Goal: Task Accomplishment & Management: Complete application form

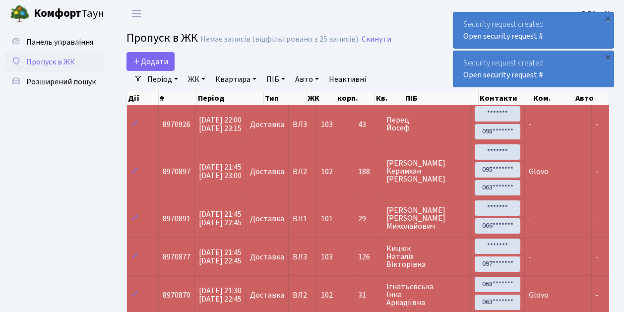
select select "25"
click at [63, 63] on span "Пропуск в ЖК" at bounding box center [50, 62] width 49 height 11
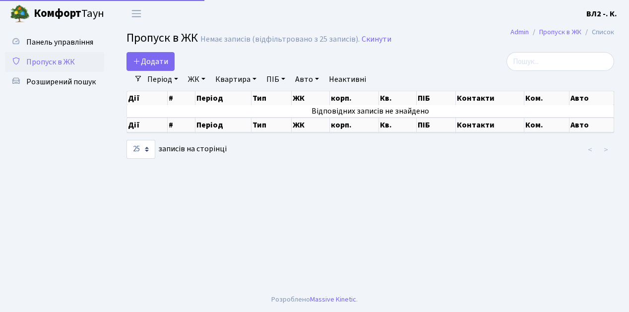
select select "25"
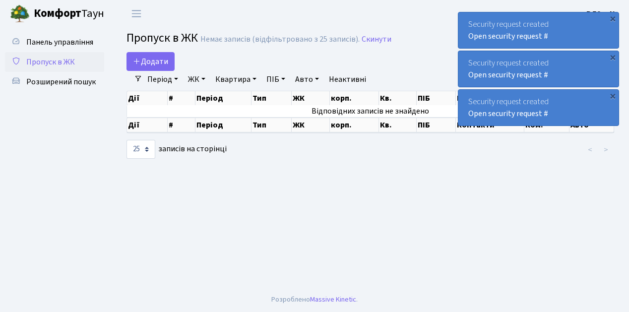
click at [53, 61] on span "Пропуск в ЖК" at bounding box center [50, 62] width 49 height 11
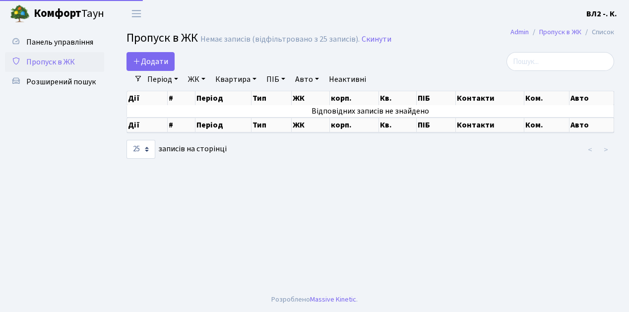
select select "25"
click at [230, 82] on link "Квартира" at bounding box center [235, 79] width 49 height 17
click at [156, 64] on span "Додати" at bounding box center [150, 61] width 35 height 11
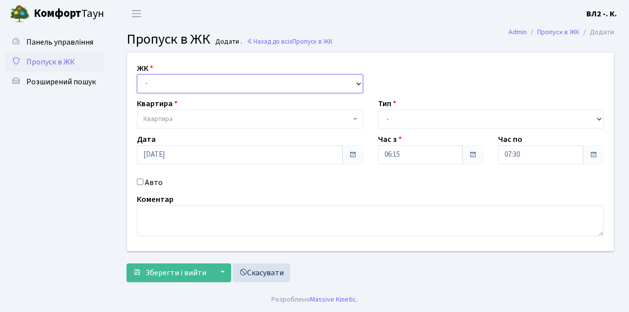
click at [159, 85] on select "- ВЛ1, Ужгородський пров., 4/1 ВЛ2, Голосіївський просп., 76 ВЛ3, пр.Голосіївсь…" at bounding box center [250, 83] width 226 height 19
select select "317"
click at [137, 74] on select "- ВЛ1, Ужгородський пров., 4/1 ВЛ2, Голосіївський просп., 76 ВЛ3, пр.Голосіївсь…" at bounding box center [250, 83] width 226 height 19
select select
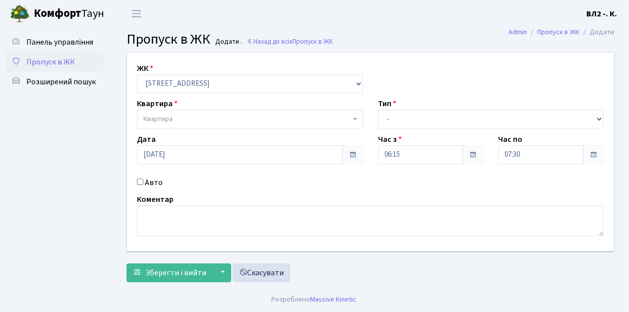
click at [170, 118] on span "Квартира" at bounding box center [157, 119] width 29 height 10
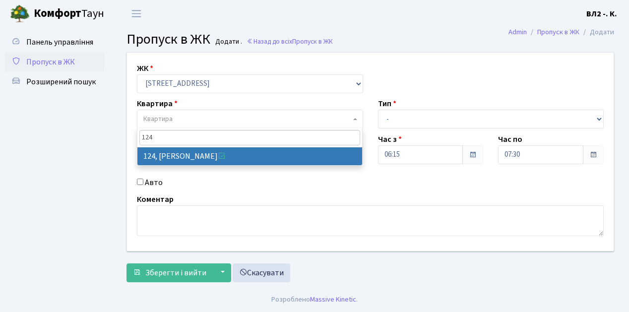
type input "124"
select select "38308"
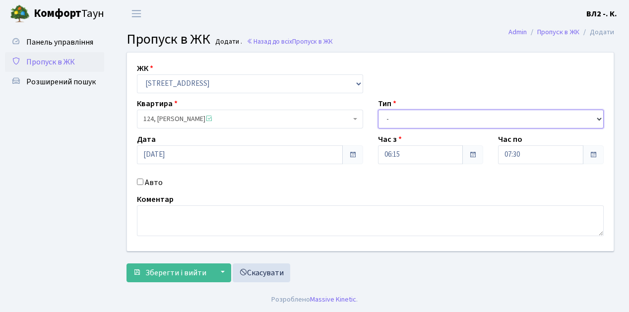
click at [402, 112] on select "- Доставка Таксі Гості Сервіс" at bounding box center [491, 119] width 226 height 19
select select "1"
click at [378, 110] on select "- Доставка Таксі Гості Сервіс" at bounding box center [491, 119] width 226 height 19
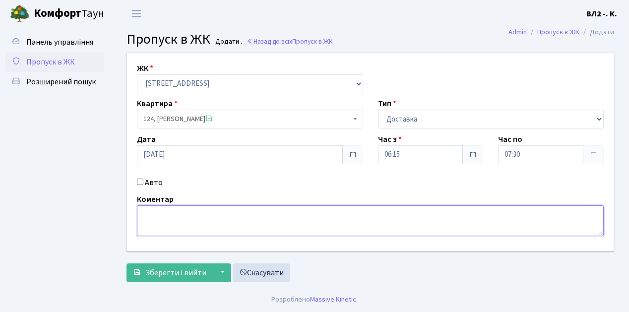
click at [182, 220] on textarea at bounding box center [370, 220] width 466 height 31
type textarea "Time Eat"
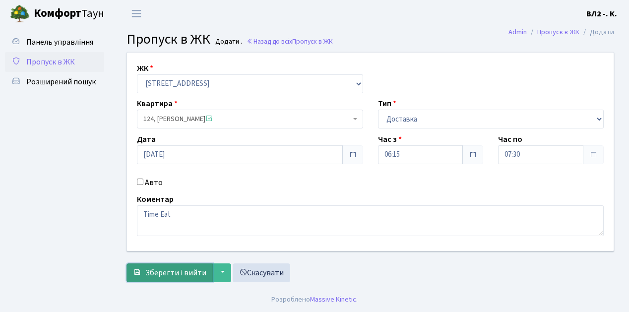
click at [173, 269] on span "Зберегти і вийти" at bounding box center [175, 272] width 61 height 11
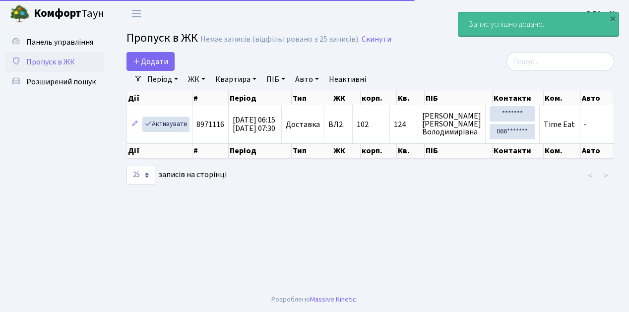
select select "25"
